Goal: Information Seeking & Learning: Find specific fact

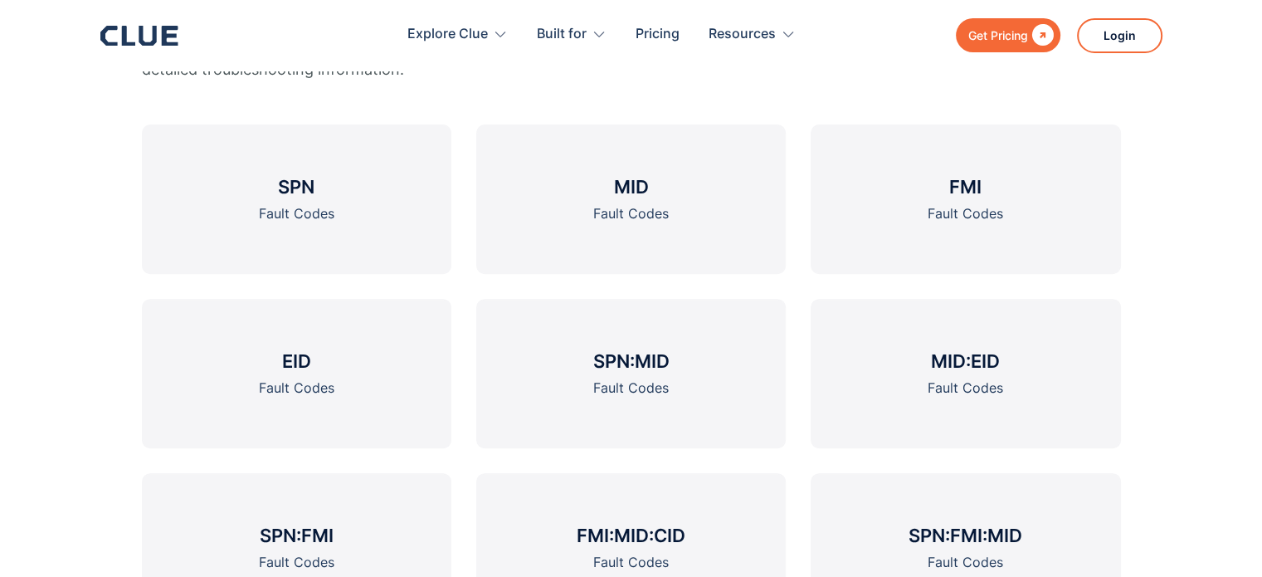
scroll to position [629, 0]
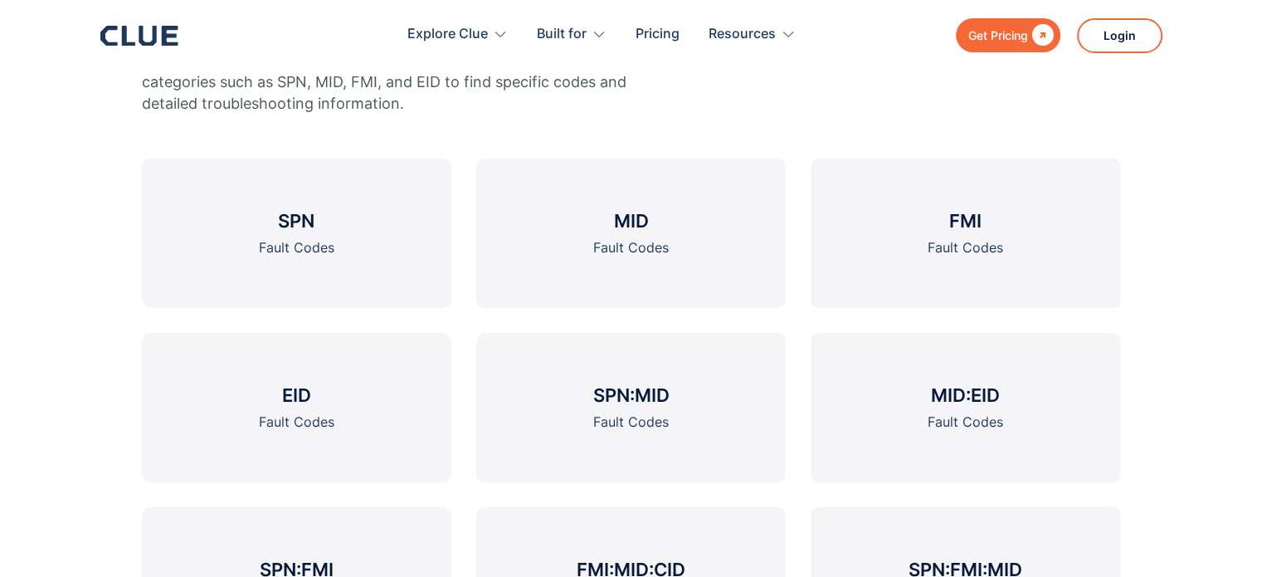
click at [940, 235] on link "FMI Fault Codes" at bounding box center [965, 232] width 309 height 149
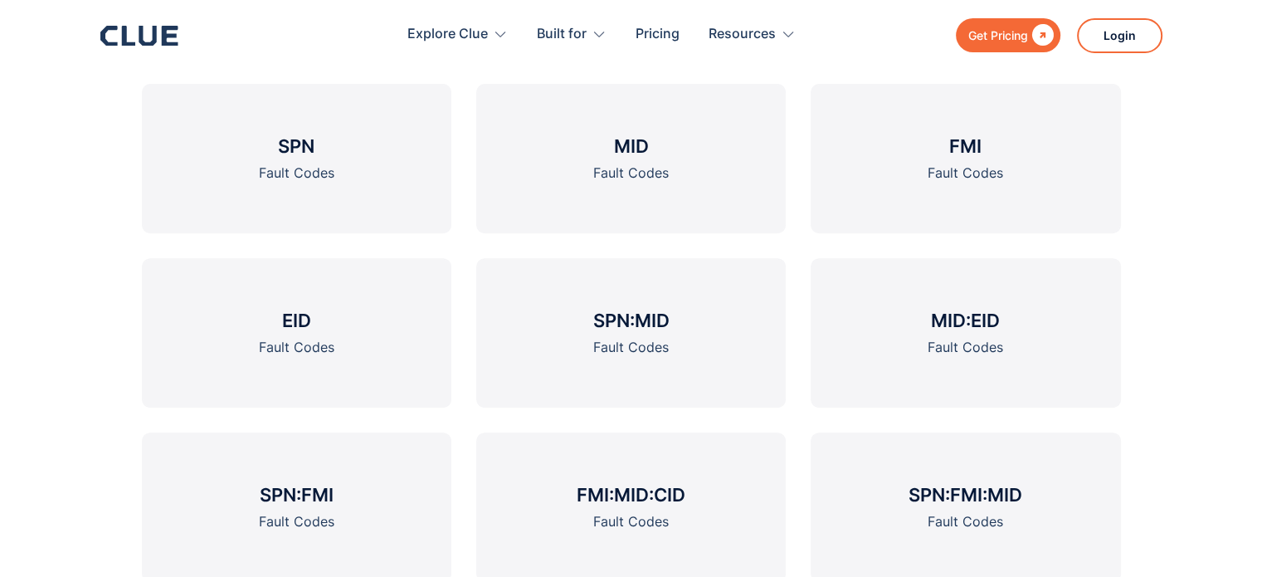
scroll to position [687, 0]
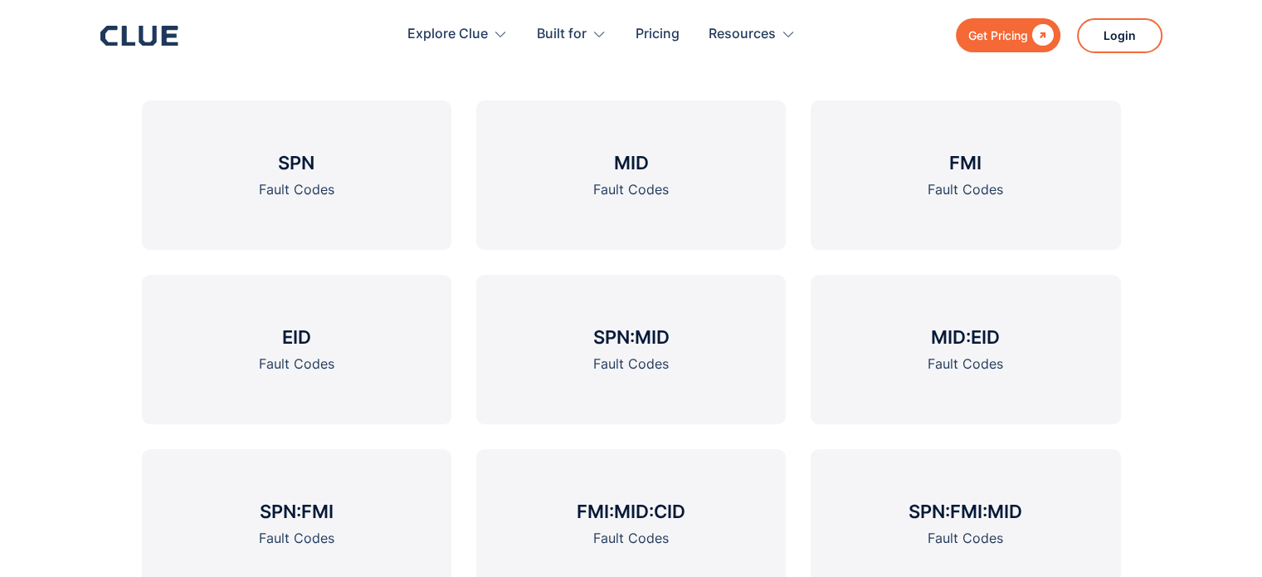
click at [633, 162] on h3 "MID" at bounding box center [630, 162] width 35 height 25
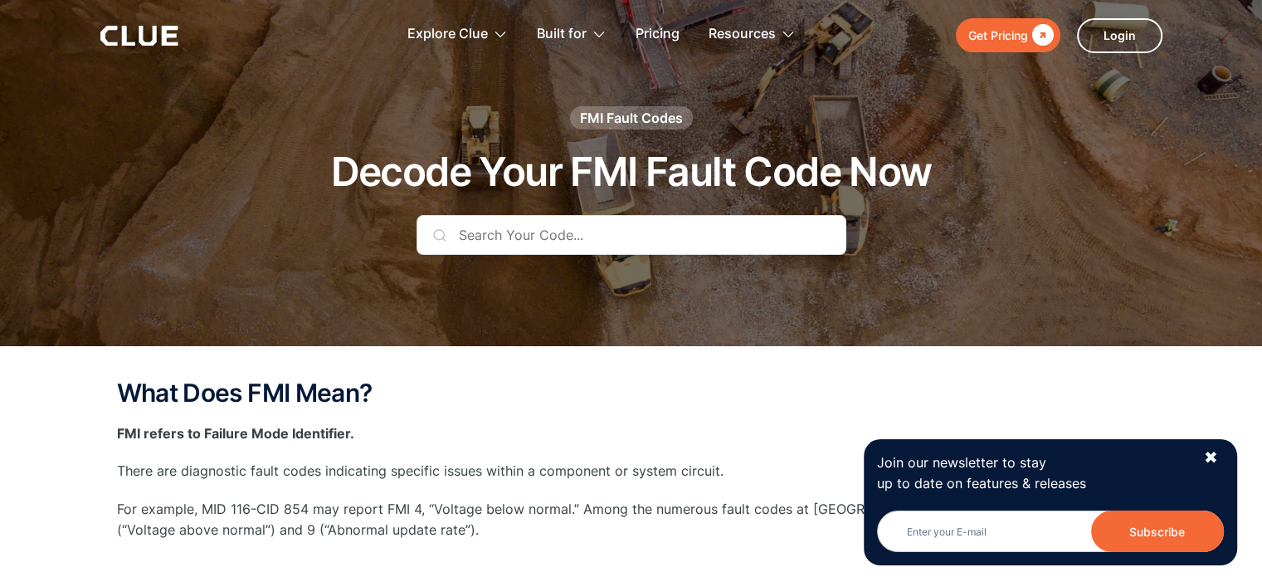
scroll to position [33, 0]
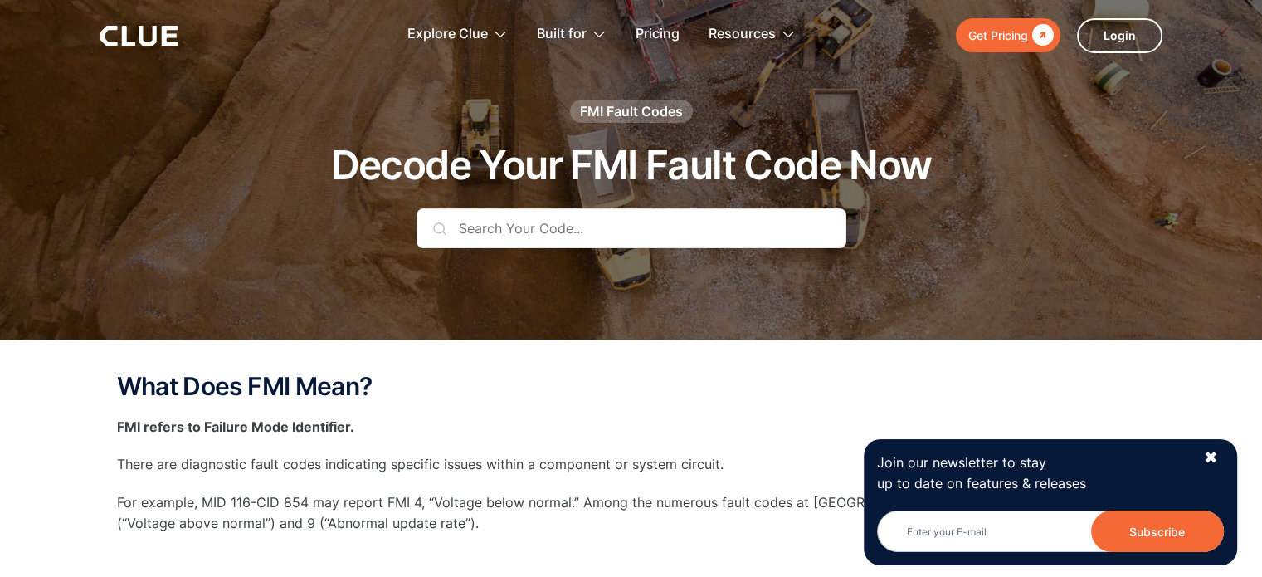
click at [554, 227] on input "text" at bounding box center [631, 228] width 430 height 40
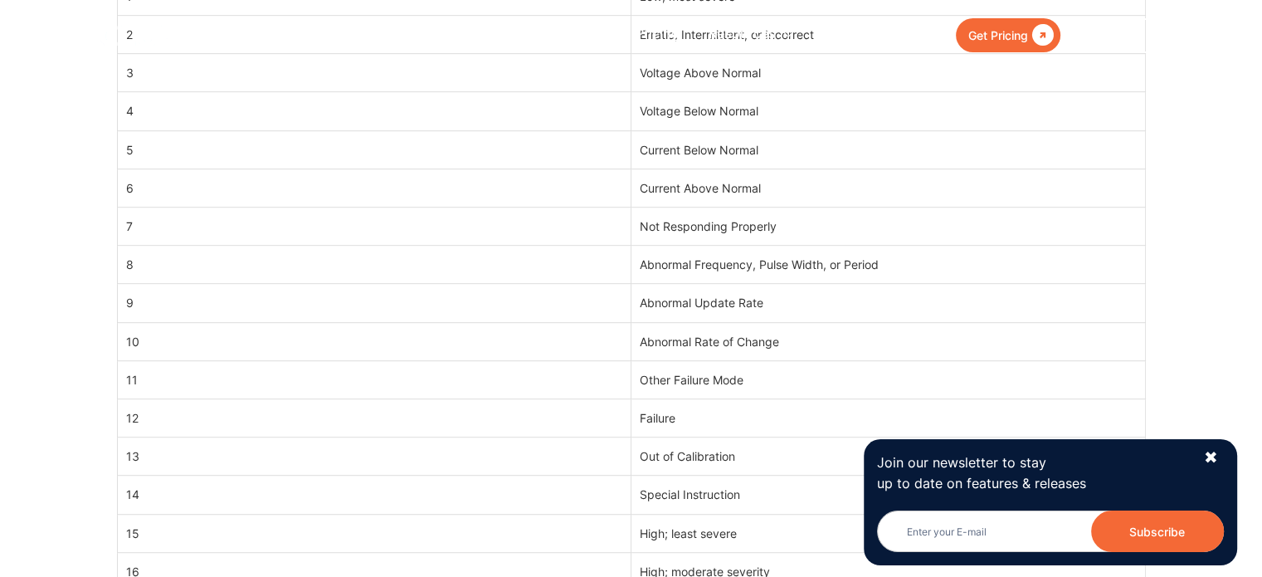
scroll to position [924, 0]
click at [1215, 455] on div "✖" at bounding box center [1211, 457] width 14 height 21
click at [1213, 460] on div "✖" at bounding box center [1211, 457] width 14 height 21
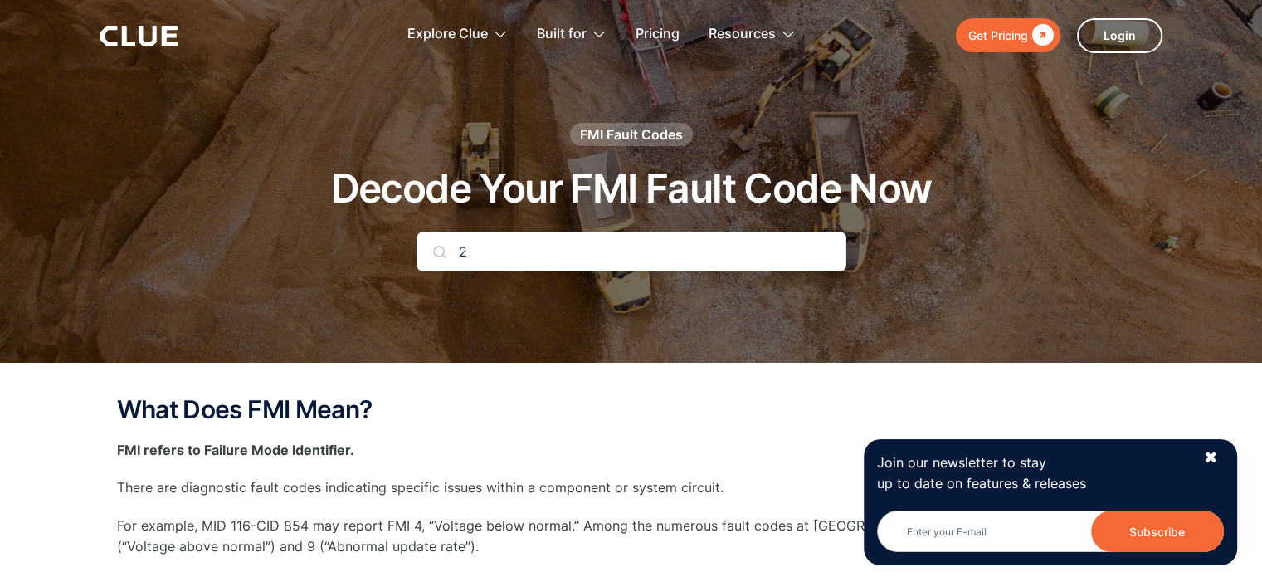
scroll to position [0, 0]
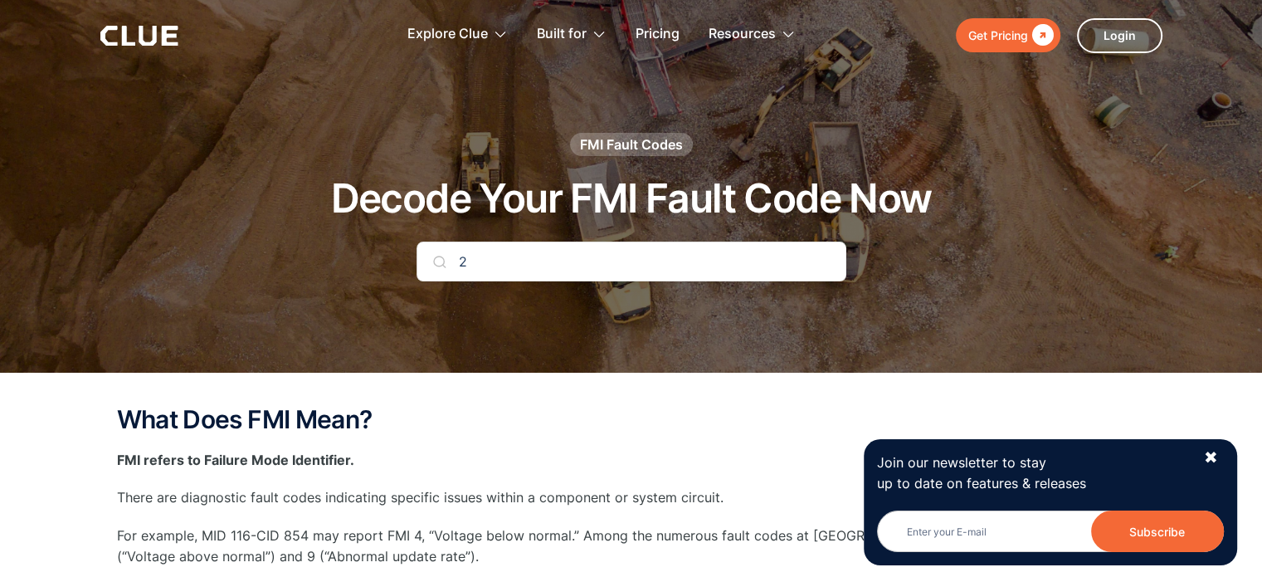
drag, startPoint x: 458, startPoint y: 260, endPoint x: 423, endPoint y: 252, distance: 35.6
click at [423, 252] on input "2" at bounding box center [631, 261] width 430 height 40
type input "271-15"
click at [849, 258] on div "FMI Fault Codes Decode Your FMI Fault Code Now 271-15" at bounding box center [631, 219] width 979 height 173
click at [638, 241] on input "271-15" at bounding box center [631, 261] width 430 height 40
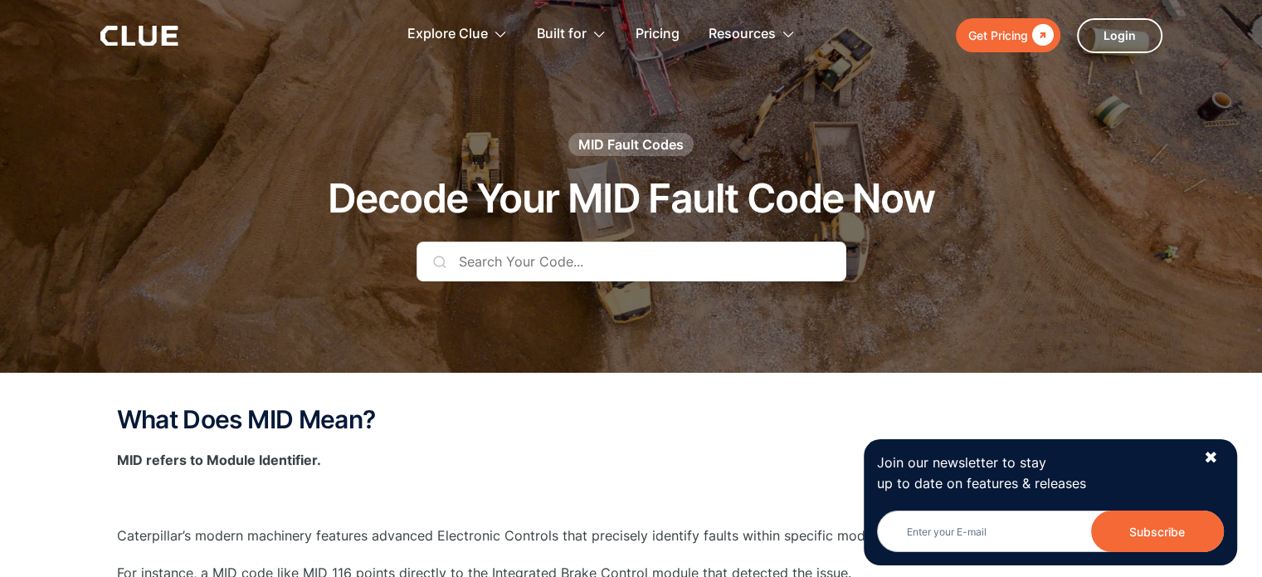
drag, startPoint x: 416, startPoint y: 344, endPoint x: 748, endPoint y: 259, distance: 341.9
click at [748, 259] on input "text" at bounding box center [631, 261] width 430 height 40
click at [504, 273] on input "271" at bounding box center [631, 261] width 430 height 40
type input "271"
